Goal: Navigation & Orientation: Find specific page/section

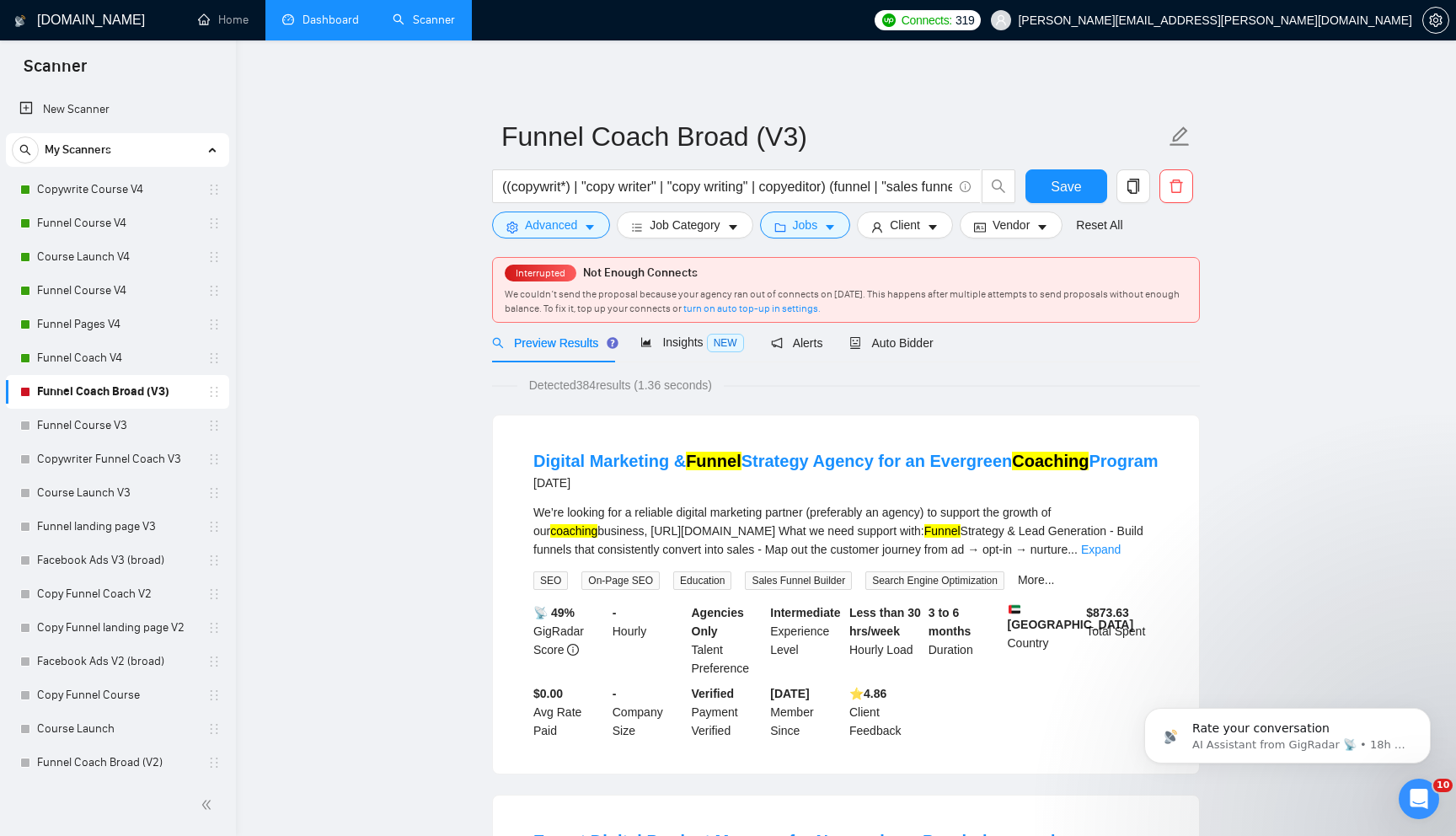
click at [322, 24] on link "Dashboard" at bounding box center [321, 20] width 77 height 15
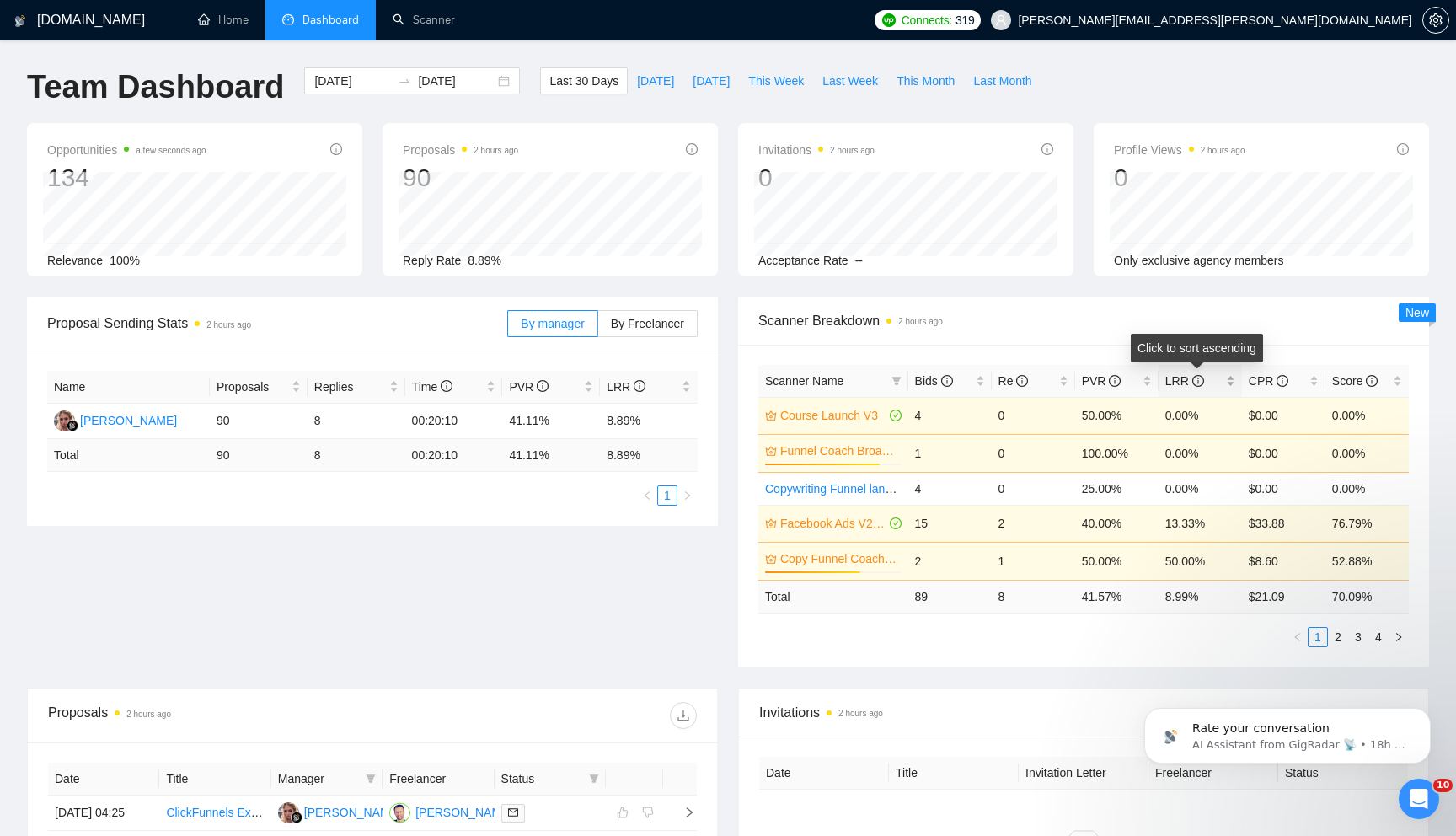
click at [1228, 383] on div "LRR" at bounding box center [1200, 381] width 70 height 18
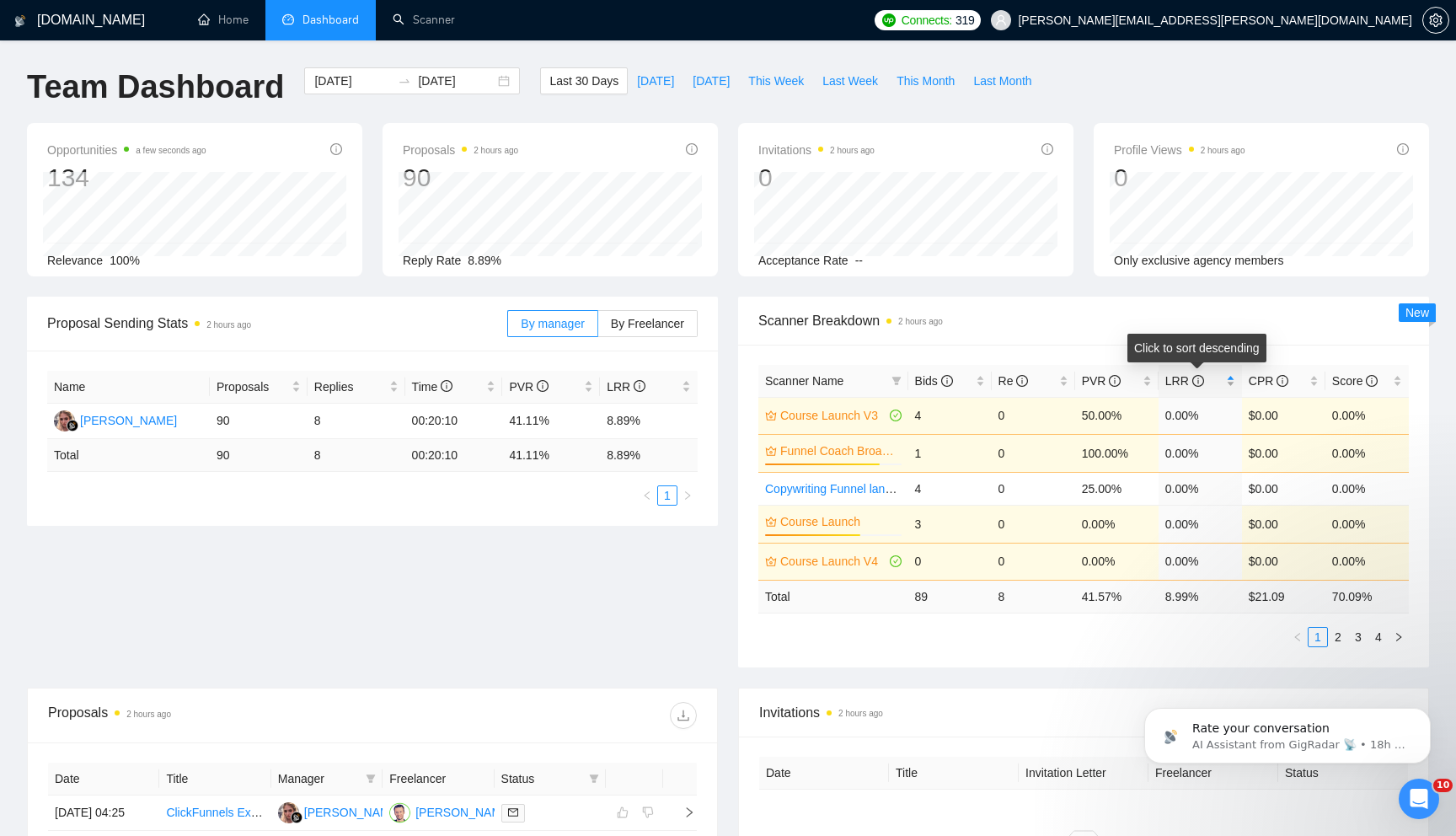
click at [1228, 383] on div "LRR" at bounding box center [1200, 381] width 70 height 18
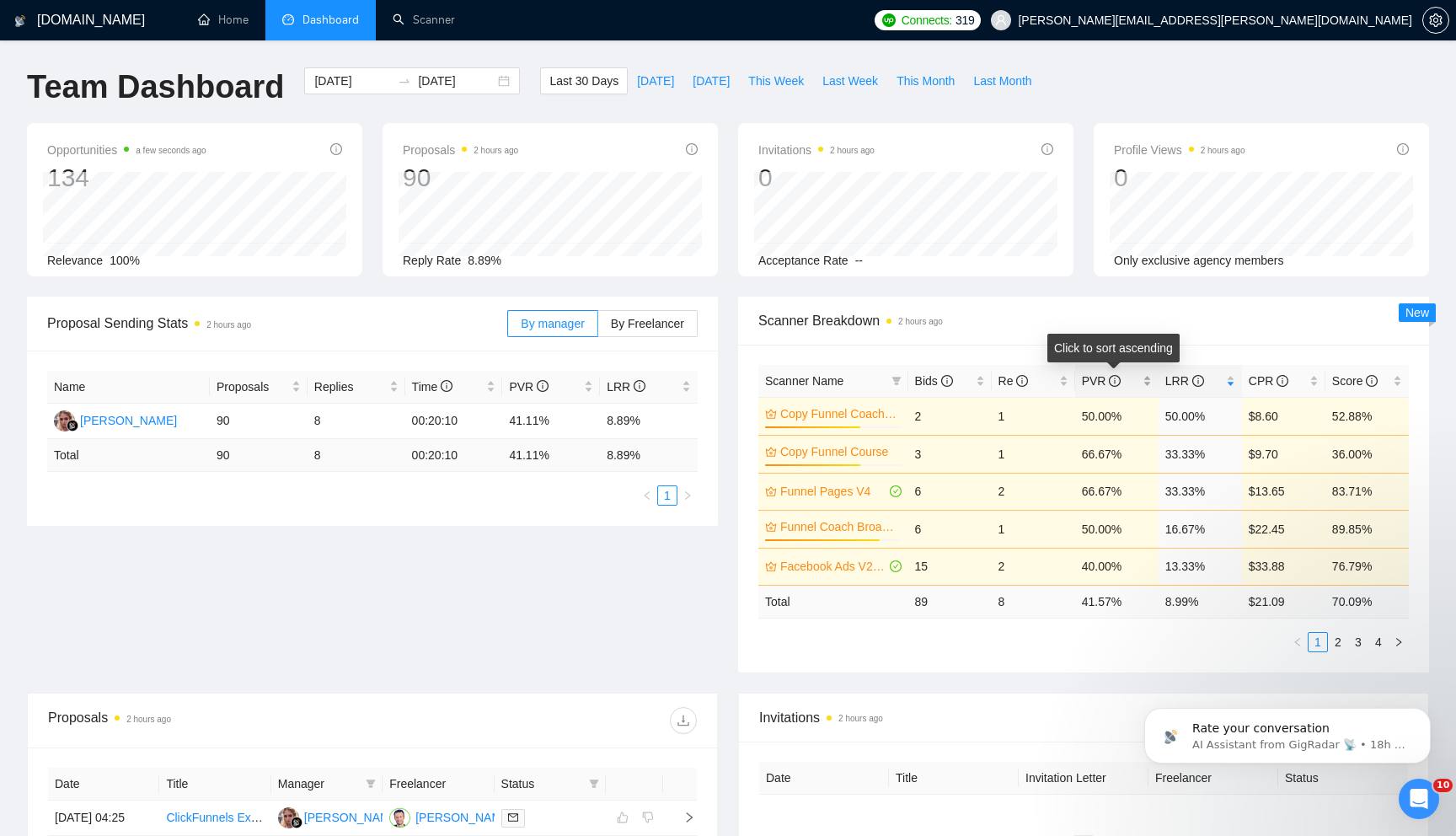
click at [1144, 385] on div "PVR" at bounding box center [1116, 381] width 70 height 18
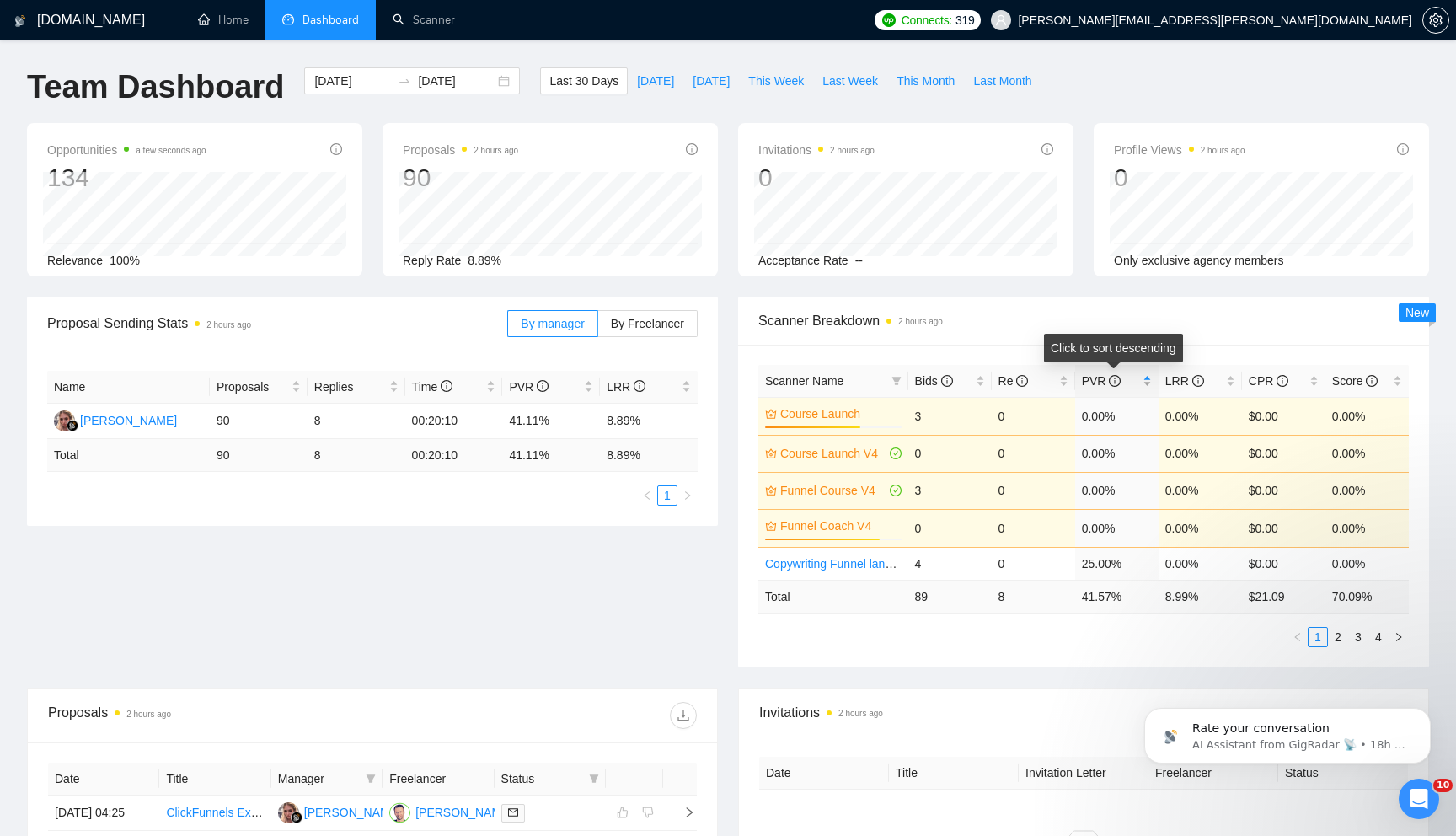
click at [1144, 385] on div "PVR" at bounding box center [1116, 381] width 70 height 18
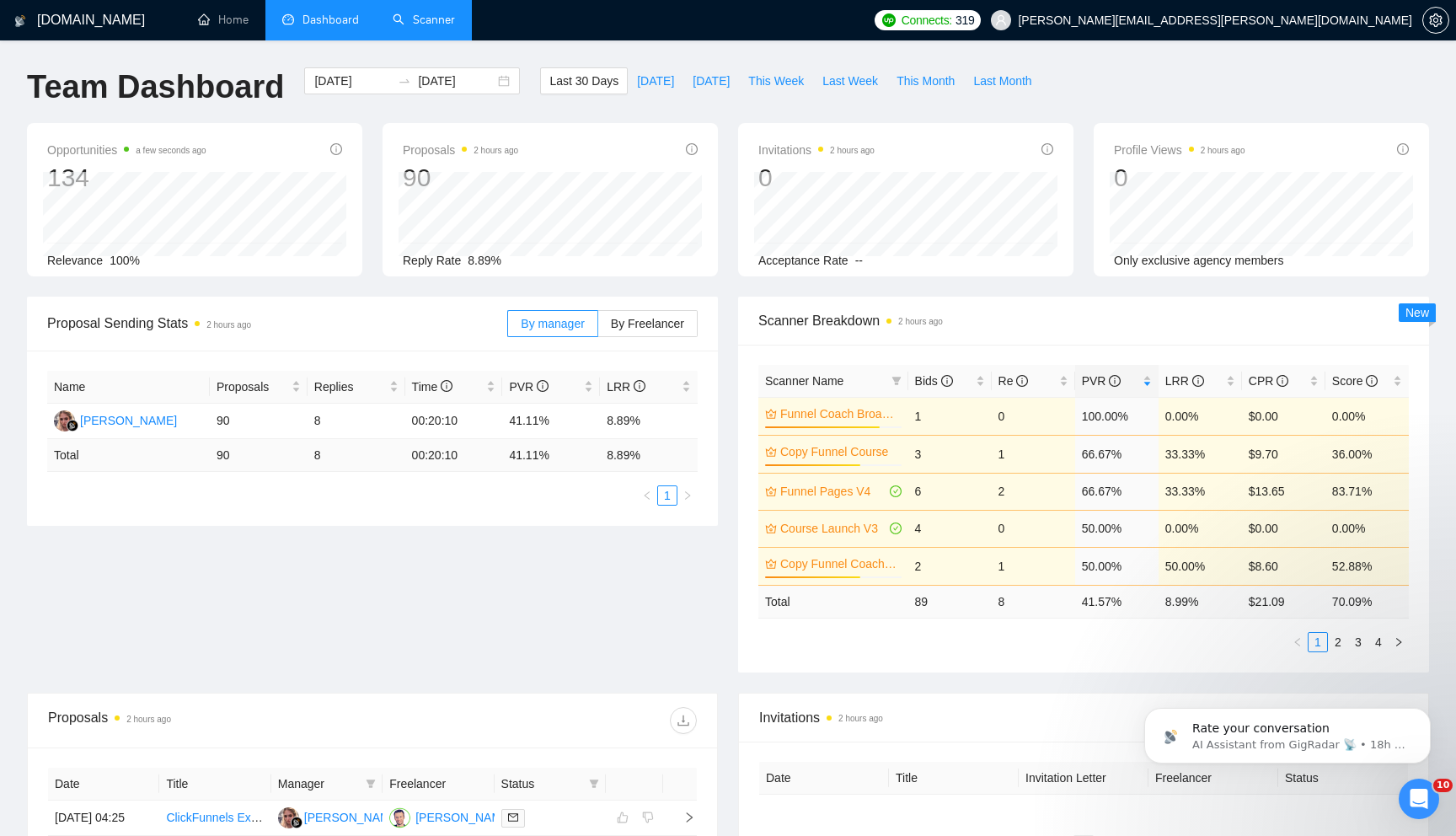
click at [430, 27] on link "Scanner" at bounding box center [424, 20] width 62 height 15
